Goal: Task Accomplishment & Management: Manage account settings

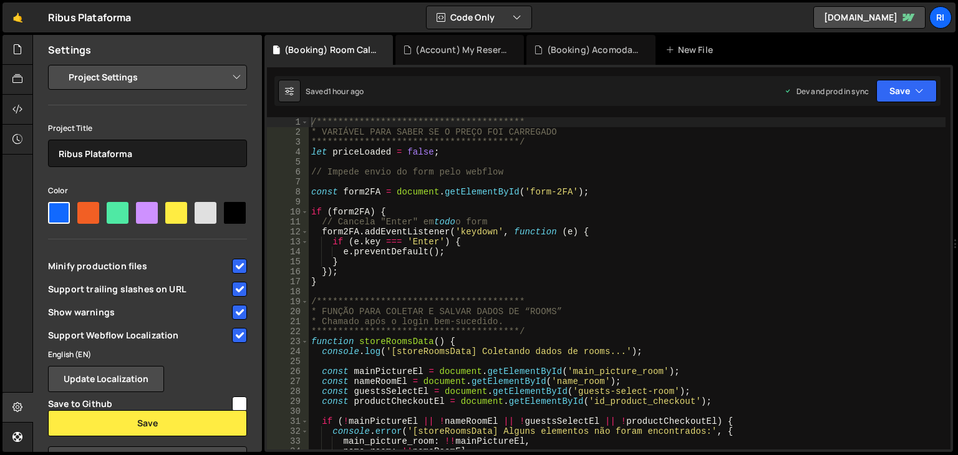
select select "663e7c8985794b44f1c1cbca"
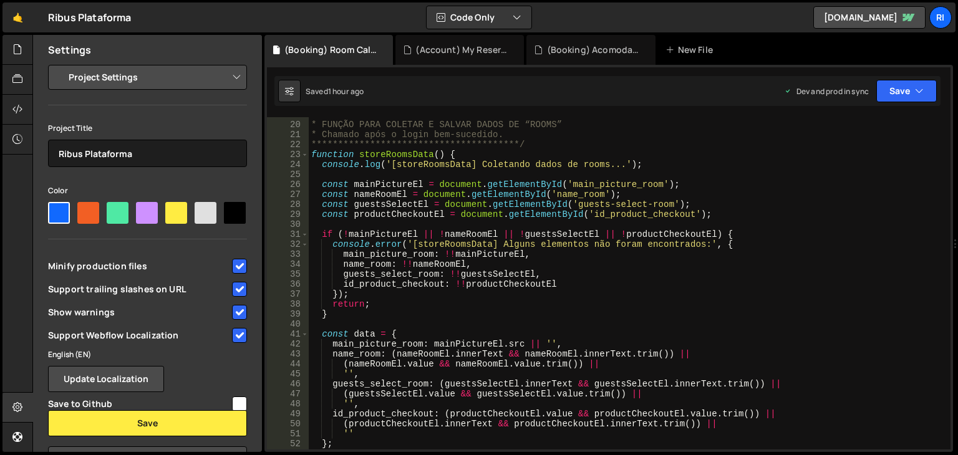
scroll to position [187, 0]
click at [291, 95] on icon at bounding box center [289, 91] width 9 height 12
select select "editor"
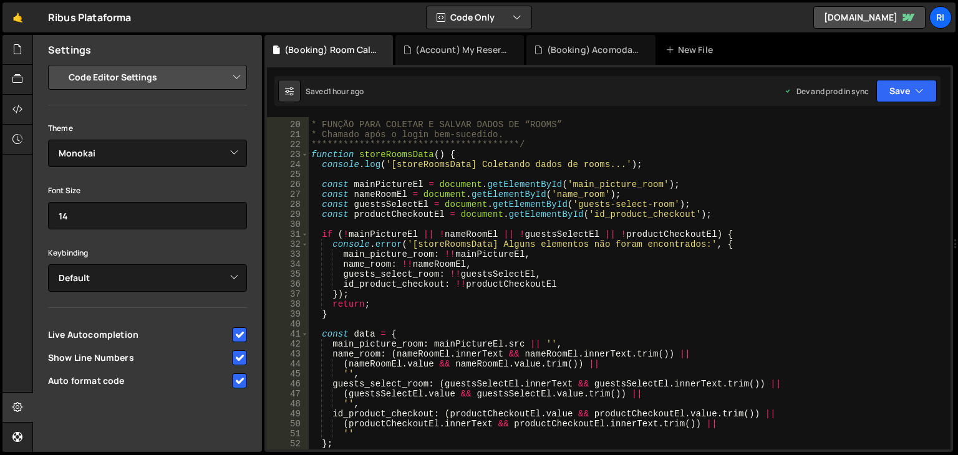
click at [334, 94] on div "1 hour ago" at bounding box center [346, 91] width 36 height 11
click at [359, 88] on div "1 hour ago" at bounding box center [346, 91] width 36 height 11
click at [419, 83] on div "Saved 1 hour ago Dev and prod in sync Upgrade to Edit Save Save to Staging S Sa…" at bounding box center [607, 91] width 666 height 30
